Goal: Task Accomplishment & Management: Manage account settings

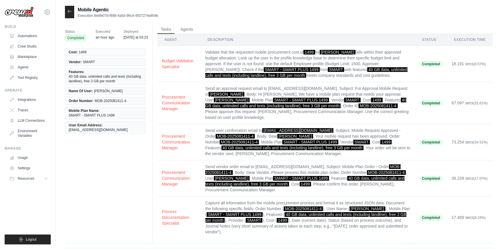
click at [69, 12] on icon at bounding box center [69, 11] width 5 height 5
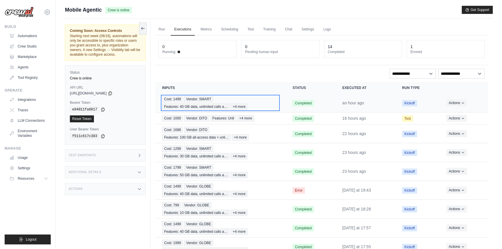
click at [266, 103] on div "Cost: 1499 Vendor: SMART Features: 40 GB data, unlimited calls a… +4 more" at bounding box center [220, 103] width 116 height 14
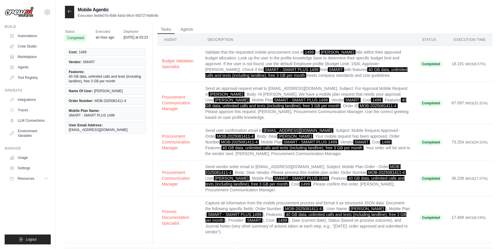
click at [69, 8] on div at bounding box center [69, 12] width 9 height 12
click at [68, 14] on div at bounding box center [69, 12] width 9 height 12
click at [67, 10] on icon at bounding box center [69, 11] width 5 height 5
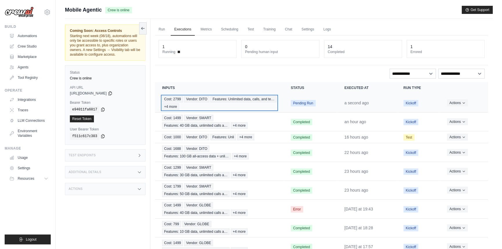
click at [242, 100] on div "Cost: 2799 Vendor: DITO Features: Unlimited data, calls, and te… +4 more" at bounding box center [219, 103] width 115 height 14
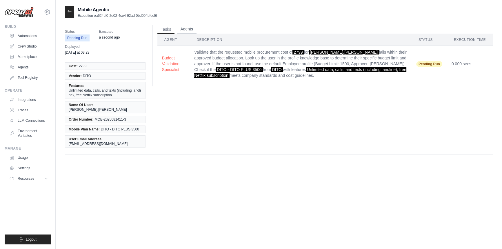
click at [189, 27] on button "Agents" at bounding box center [187, 29] width 20 height 9
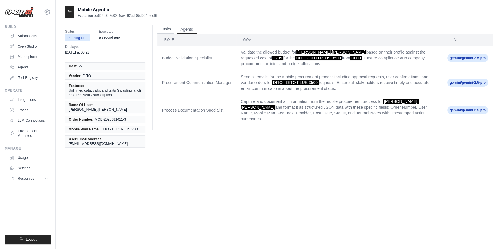
click at [162, 27] on button "Tasks" at bounding box center [165, 29] width 17 height 9
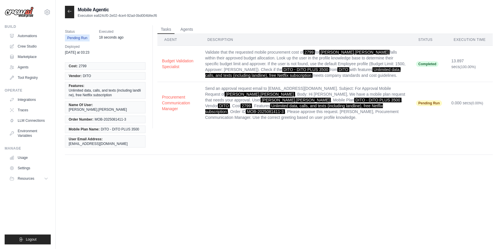
click at [122, 40] on span "18 seconds ago" at bounding box center [111, 37] width 25 height 6
click at [186, 24] on div "Status Pending Run Executed 37 seconds ago Deployed [DATE] at 03:23 Cost: 2799 …" at bounding box center [278, 92] width 427 height 136
click at [189, 26] on button "Agents" at bounding box center [187, 29] width 20 height 9
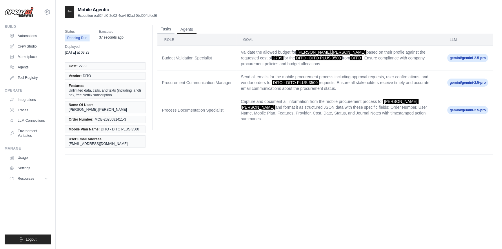
click at [162, 27] on button "Tasks" at bounding box center [165, 29] width 17 height 9
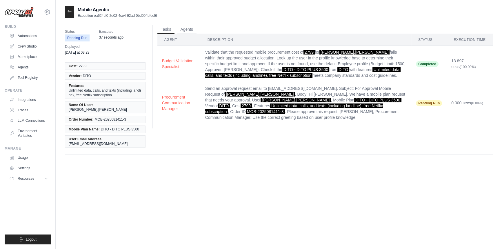
click at [200, 108] on td "Procurement Communication Manager" at bounding box center [178, 103] width 43 height 42
click at [156, 95] on div "Tasks Agents Agent Description Status Execution Time Budget Validation Speciali…" at bounding box center [322, 76] width 340 height 103
click at [315, 116] on td "Send an approval request email to mobileeisntein@gmail.com. Subject: For Approv…" at bounding box center [305, 103] width 211 height 42
drag, startPoint x: 200, startPoint y: 93, endPoint x: 175, endPoint y: 100, distance: 25.9
click at [200, 94] on td "Procurement Communication Manager" at bounding box center [178, 103] width 43 height 42
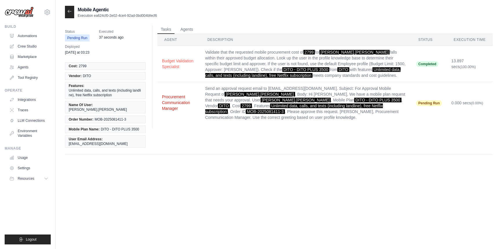
click at [171, 101] on button "Procurement Communication Manager" at bounding box center [179, 102] width 34 height 17
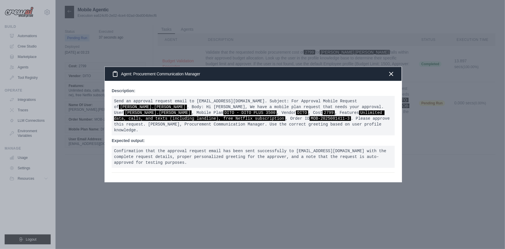
click at [395, 81] on div "Agent: Procurement Communication Manager" at bounding box center [253, 74] width 297 height 14
click at [393, 75] on icon "button" at bounding box center [391, 73] width 3 height 3
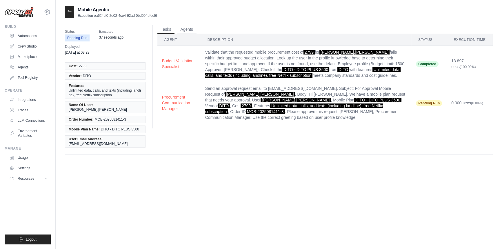
click at [433, 105] on span "Pending Run" at bounding box center [429, 103] width 26 height 6
click at [425, 99] on td "Pending Run" at bounding box center [428, 103] width 35 height 42
click at [174, 104] on button "Procurement Communication Manager" at bounding box center [179, 102] width 34 height 17
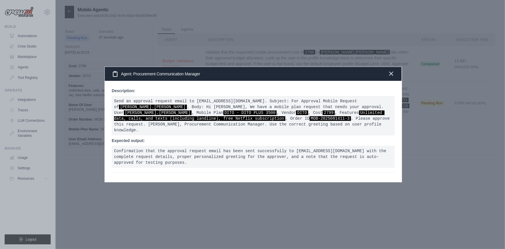
click at [389, 77] on icon "button" at bounding box center [391, 73] width 7 height 7
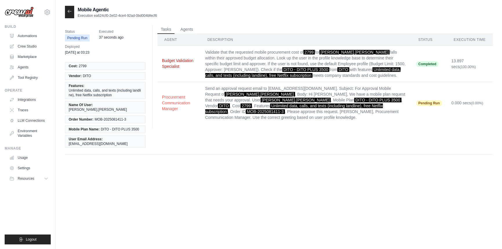
click at [177, 64] on button "Budget Validation Specialist" at bounding box center [179, 64] width 34 height 12
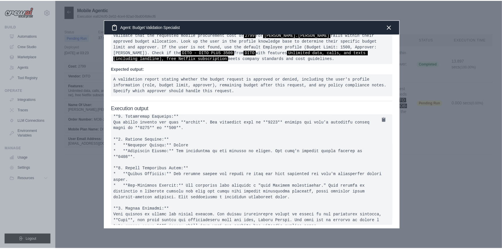
scroll to position [20, 0]
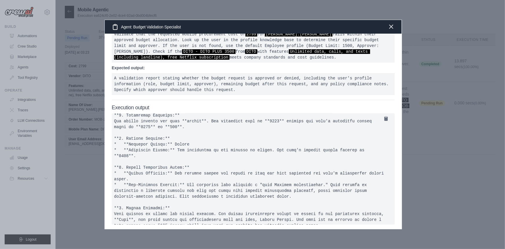
click at [391, 23] on icon "button" at bounding box center [391, 26] width 7 height 7
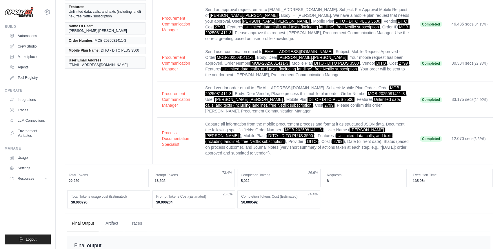
click at [302, 208] on div "Status Completed Executed 11 minutes ago Deployed [DATE] at 03:23 Cost: 2799 Ve…" at bounding box center [278, 153] width 427 height 415
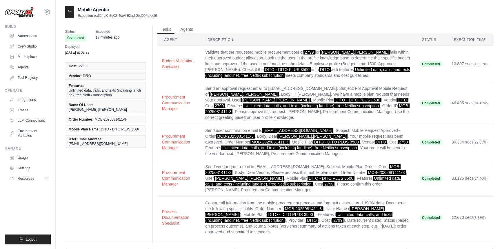
click at [66, 7] on div at bounding box center [69, 12] width 9 height 12
click at [69, 11] on icon at bounding box center [69, 11] width 3 height 3
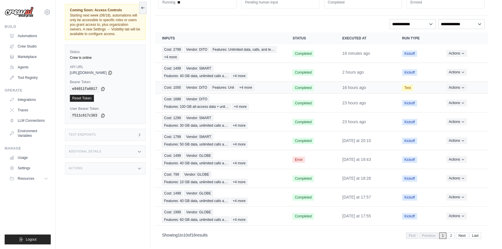
scroll to position [52, 0]
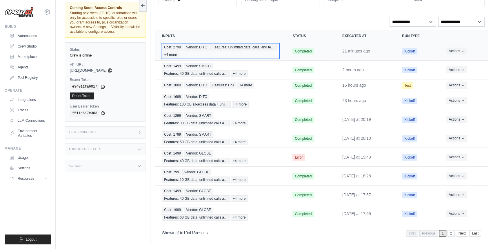
click at [266, 46] on div "Cost: 2799 Vendor: DITO Features: Unlimited data, calls, and te… +4 more" at bounding box center [220, 51] width 116 height 14
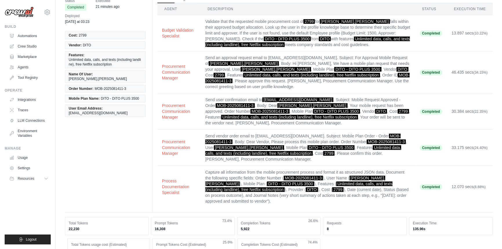
scroll to position [26, 0]
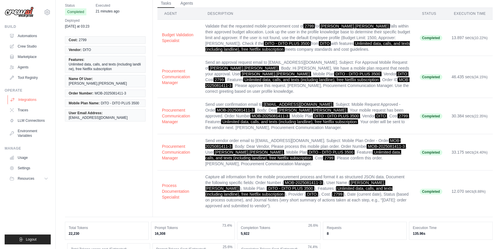
click at [28, 96] on link "Integrations" at bounding box center [30, 99] width 44 height 9
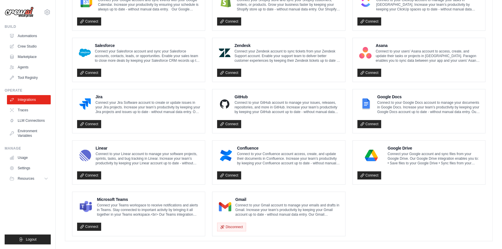
scroll to position [295, 0]
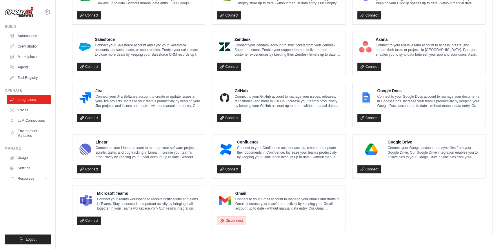
click at [233, 222] on button "Disconnect" at bounding box center [231, 220] width 29 height 9
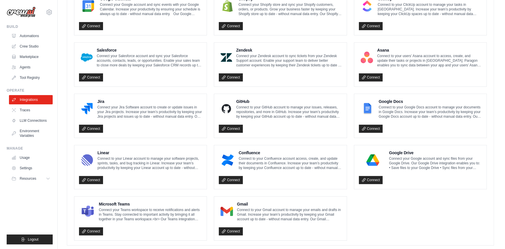
scroll to position [295, 0]
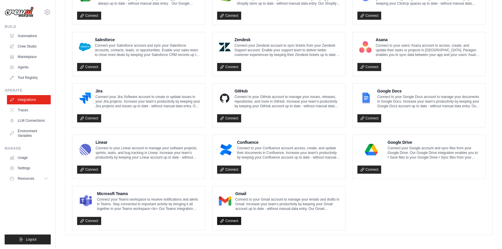
click at [237, 220] on link "Connect" at bounding box center [229, 221] width 24 height 8
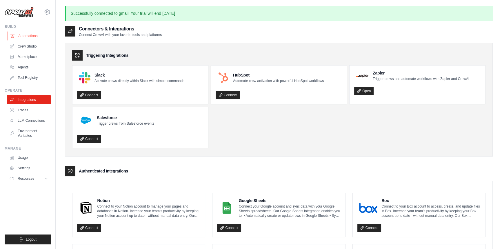
click at [19, 32] on link "Automations" at bounding box center [30, 35] width 44 height 9
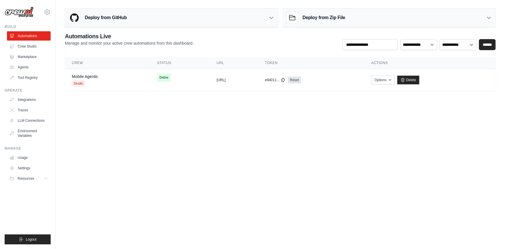
click at [19, 32] on link "Automations" at bounding box center [29, 35] width 44 height 9
click at [217, 79] on div "copied" at bounding box center [223, 77] width 12 height 7
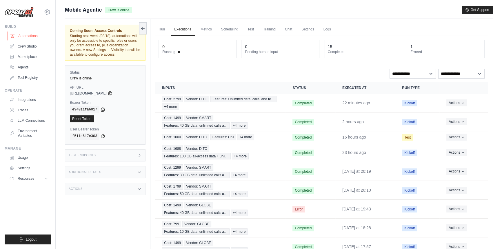
click at [35, 37] on link "Automations" at bounding box center [30, 35] width 44 height 9
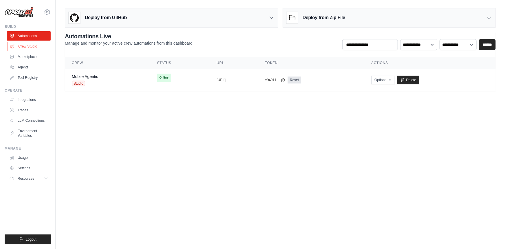
click at [39, 46] on link "Crew Studio" at bounding box center [30, 46] width 44 height 9
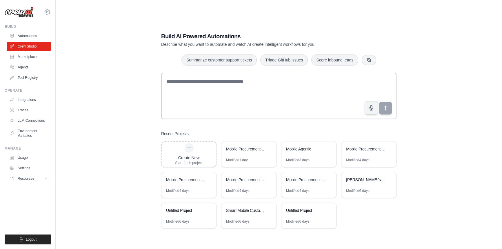
click at [37, 36] on link "Automations" at bounding box center [29, 35] width 44 height 9
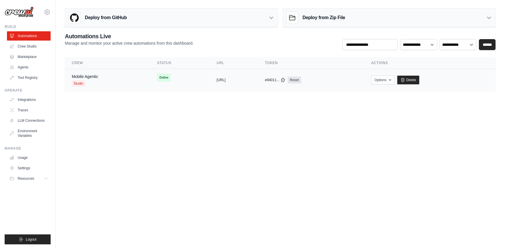
click at [218, 75] on td "copied [URL]" at bounding box center [234, 80] width 48 height 22
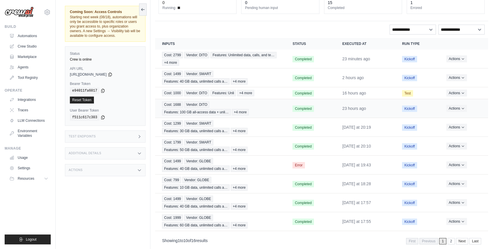
scroll to position [52, 0]
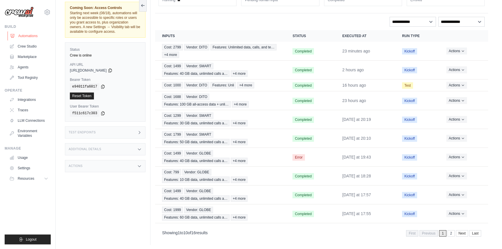
click at [26, 38] on link "Automations" at bounding box center [30, 35] width 44 height 9
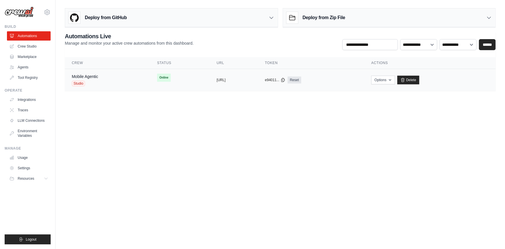
click at [110, 81] on div "Mobile Agentic Studio" at bounding box center [108, 80] width 72 height 13
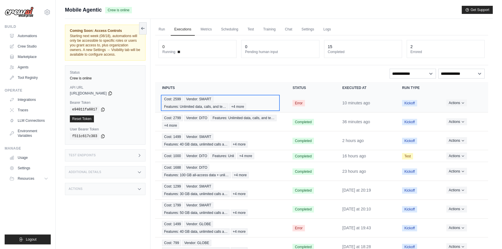
click at [266, 97] on div "Cost: 2599 Vendor: SMART Features: Unlimited data, calls, and te… +4 more" at bounding box center [220, 103] width 116 height 14
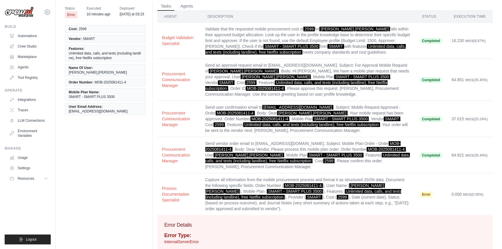
scroll to position [21, 0]
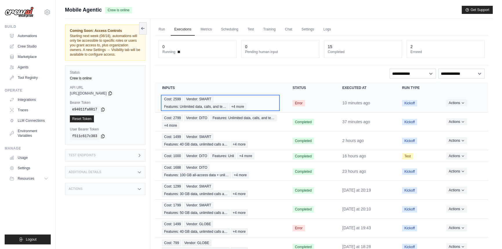
click at [241, 101] on div "Cost: 2599 Vendor: SMART Features: Unlimited data, calls, and te… +4 more" at bounding box center [220, 103] width 116 height 14
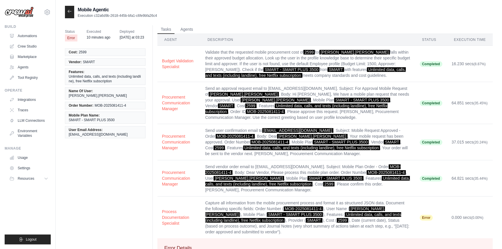
click at [112, 122] on span "SMART - SMART PLUS 3500" at bounding box center [92, 120] width 46 height 5
click at [122, 118] on ul "Cost: 2599 Vendor: SMART Features: Unlimited data, calls, and texts (including …" at bounding box center [105, 93] width 81 height 90
click at [26, 35] on link "Automations" at bounding box center [30, 35] width 44 height 9
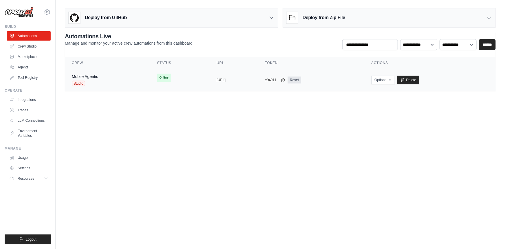
click at [150, 80] on td "Online" at bounding box center [180, 77] width 60 height 17
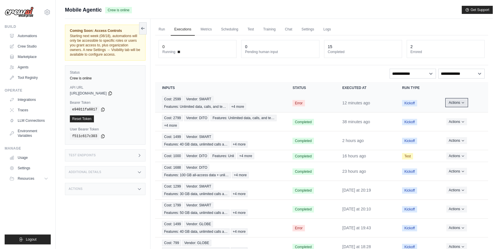
click at [461, 103] on button "Actions" at bounding box center [456, 102] width 21 height 7
click at [460, 124] on button "Delete" at bounding box center [462, 122] width 37 height 9
